Goal: Information Seeking & Learning: Find specific fact

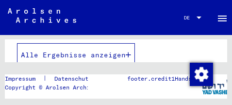
scroll to position [280, 0]
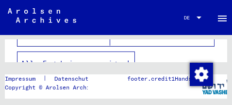
click at [128, 60] on icon "button" at bounding box center [127, 63] width 5 height 7
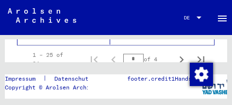
scroll to position [745, 0]
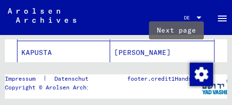
click at [179, 76] on icon "Next page" at bounding box center [181, 79] width 4 height 7
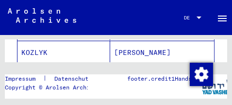
click at [179, 76] on icon "Next page" at bounding box center [181, 79] width 4 height 7
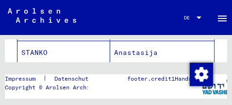
click at [179, 76] on icon "Next page" at bounding box center [181, 79] width 4 height 7
type input "*"
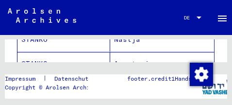
scroll to position [186, 0]
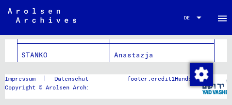
click at [70, 47] on mat-cell "STANKO" at bounding box center [63, 55] width 93 height 24
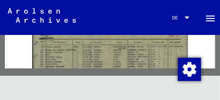
scroll to position [24, 0]
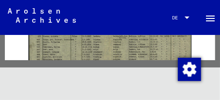
click at [119, 48] on img at bounding box center [110, 79] width 163 height 117
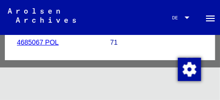
scroll to position [236, 0]
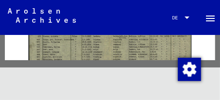
click at [119, 49] on img at bounding box center [110, 79] width 163 height 117
click at [120, 49] on img at bounding box center [110, 79] width 163 height 117
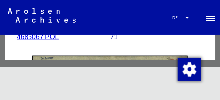
scroll to position [279, 0]
